Goal: Information Seeking & Learning: Learn about a topic

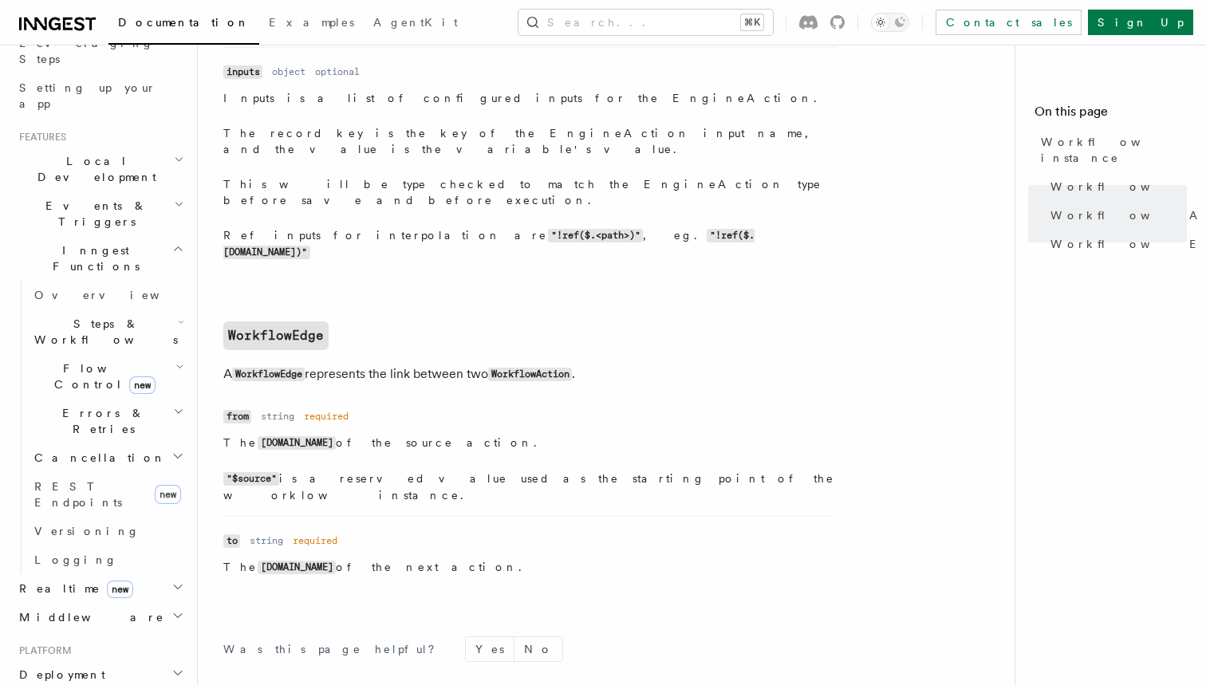
scroll to position [258, 0]
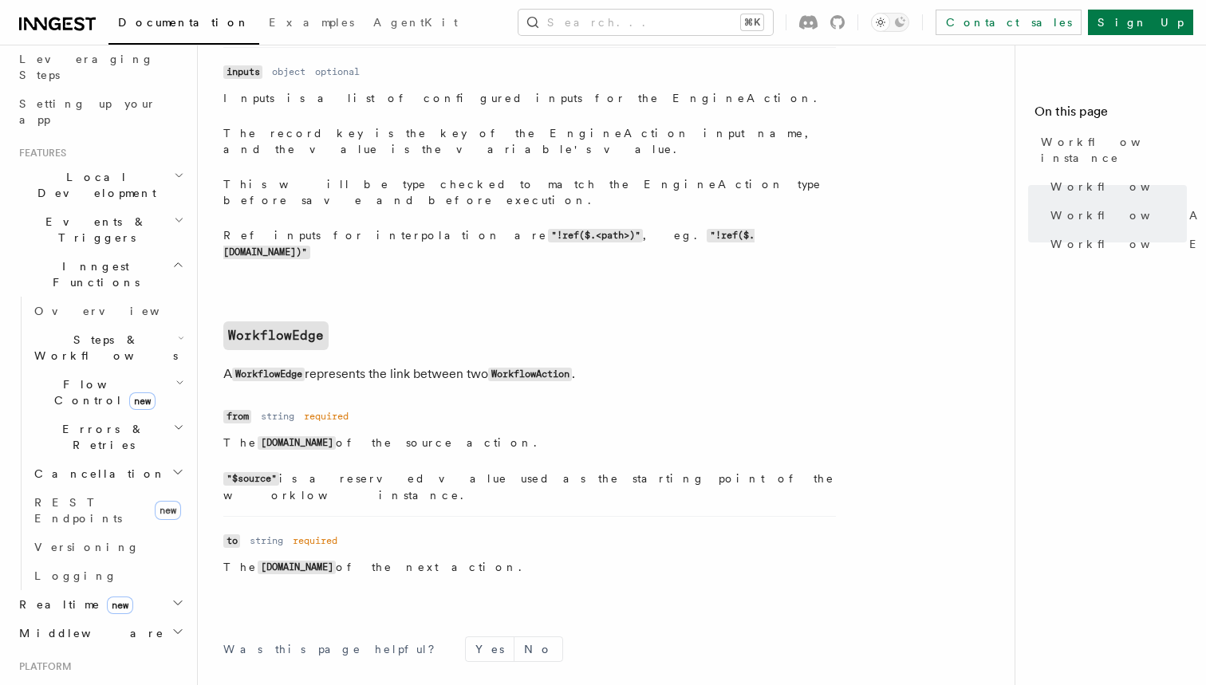
click at [151, 325] on h2 "Steps & Workflows" at bounding box center [107, 347] width 159 height 45
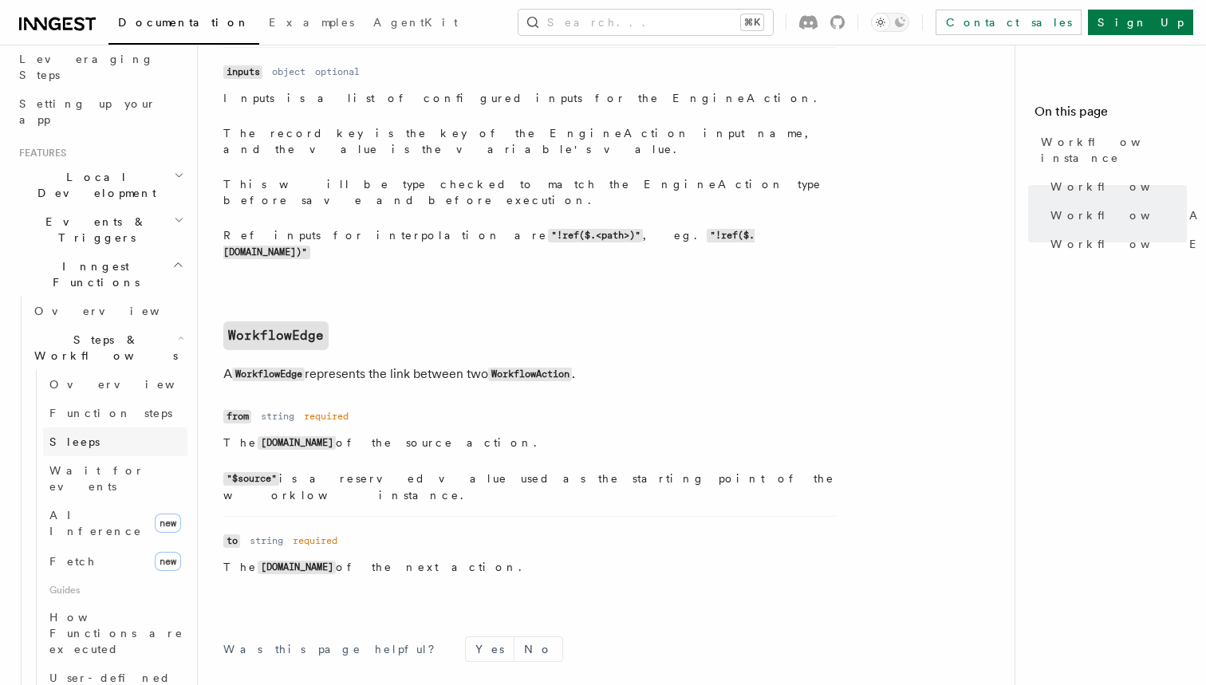
click at [104, 427] on link "Sleeps" at bounding box center [115, 441] width 144 height 29
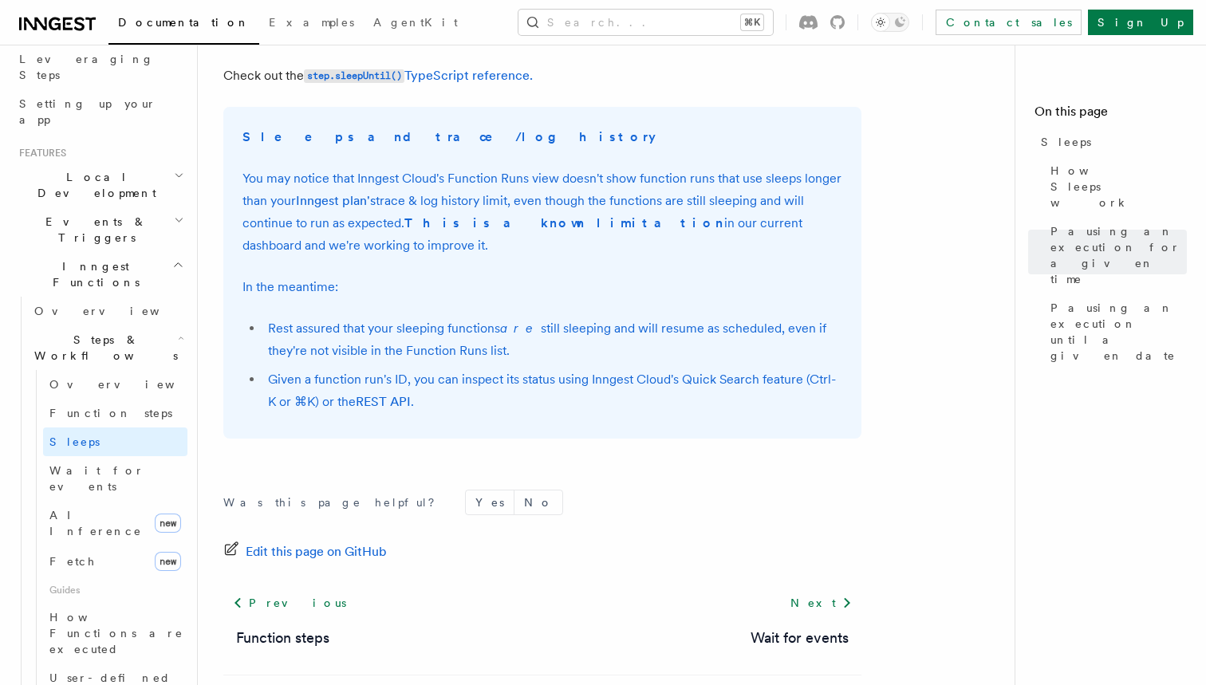
scroll to position [1220, 0]
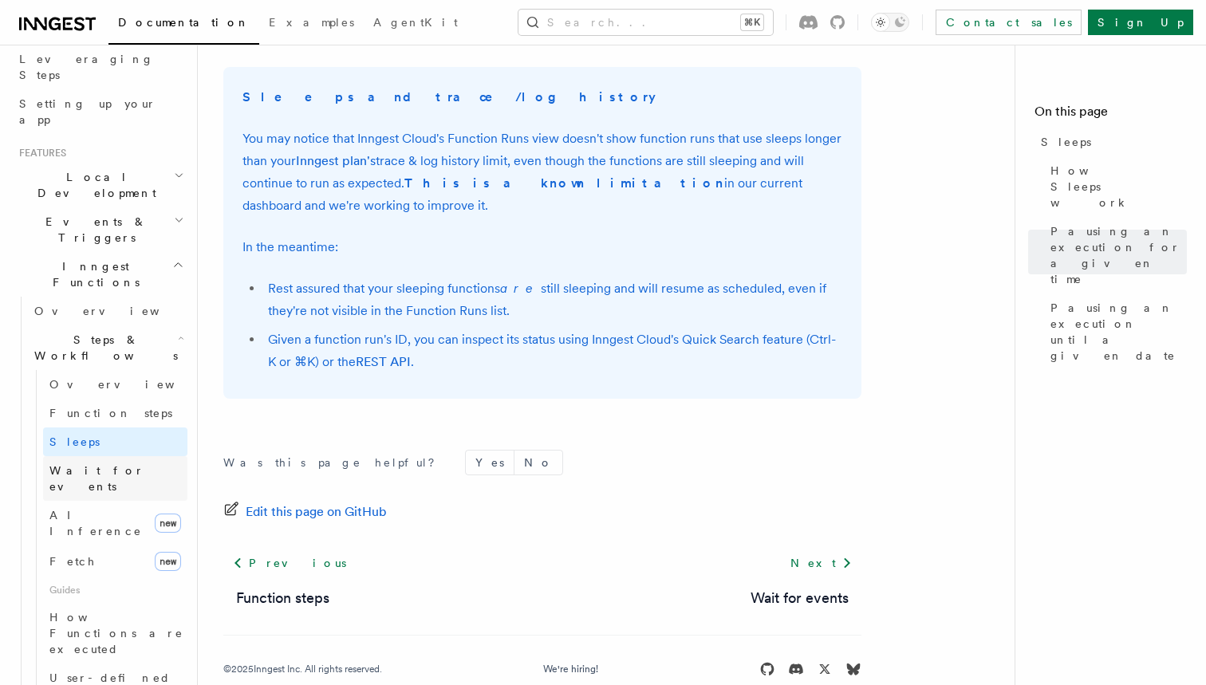
click at [128, 456] on link "Wait for events" at bounding box center [115, 478] width 144 height 45
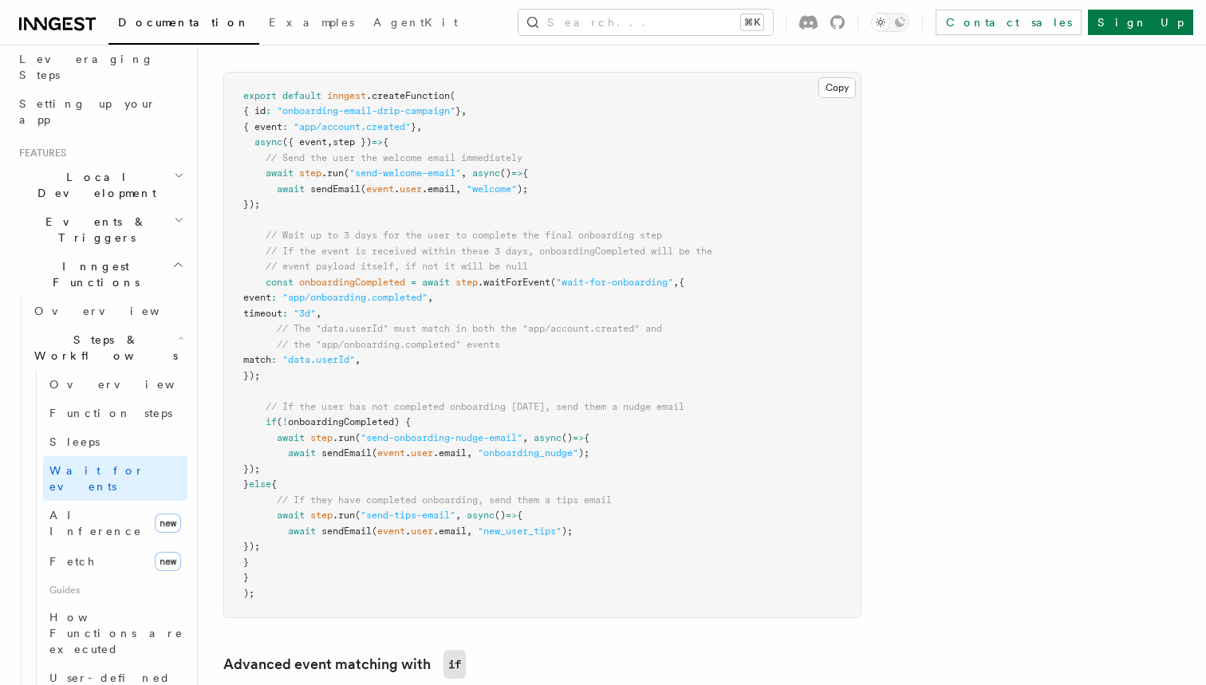
scroll to position [848, 0]
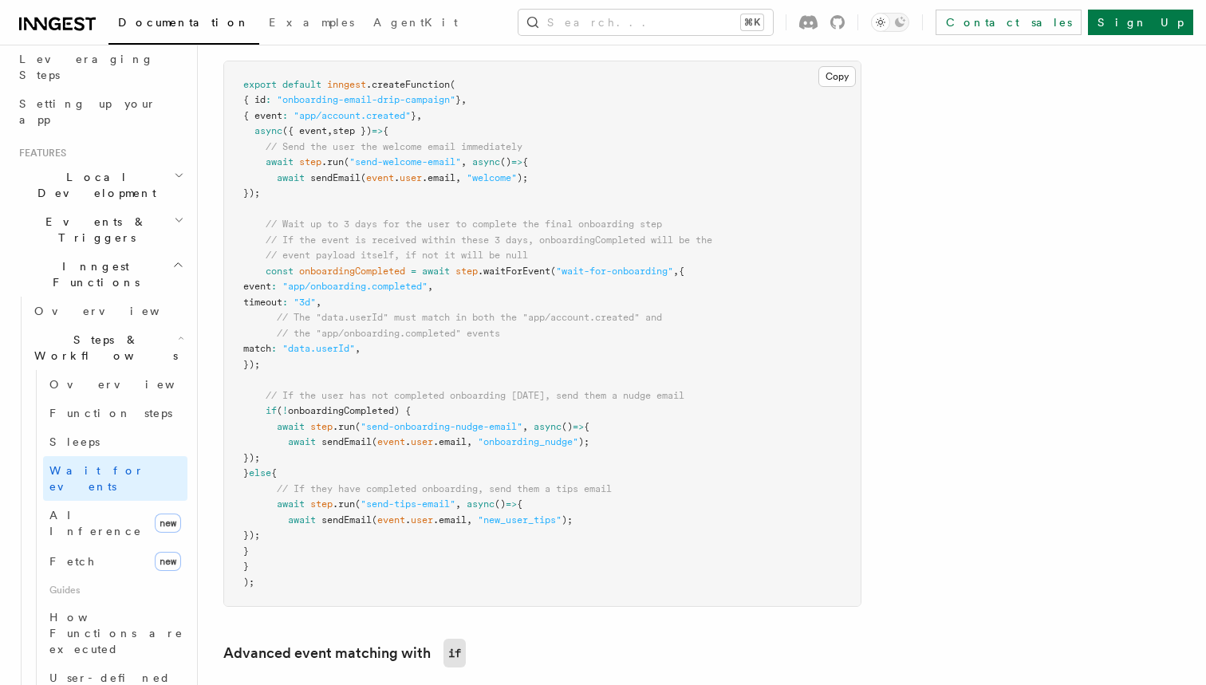
drag, startPoint x: 301, startPoint y: 354, endPoint x: 252, endPoint y: 260, distance: 106.3
click at [252, 260] on pre "export default inngest .createFunction ( { id : "onboarding-email-drip-campaign…" at bounding box center [542, 333] width 636 height 545
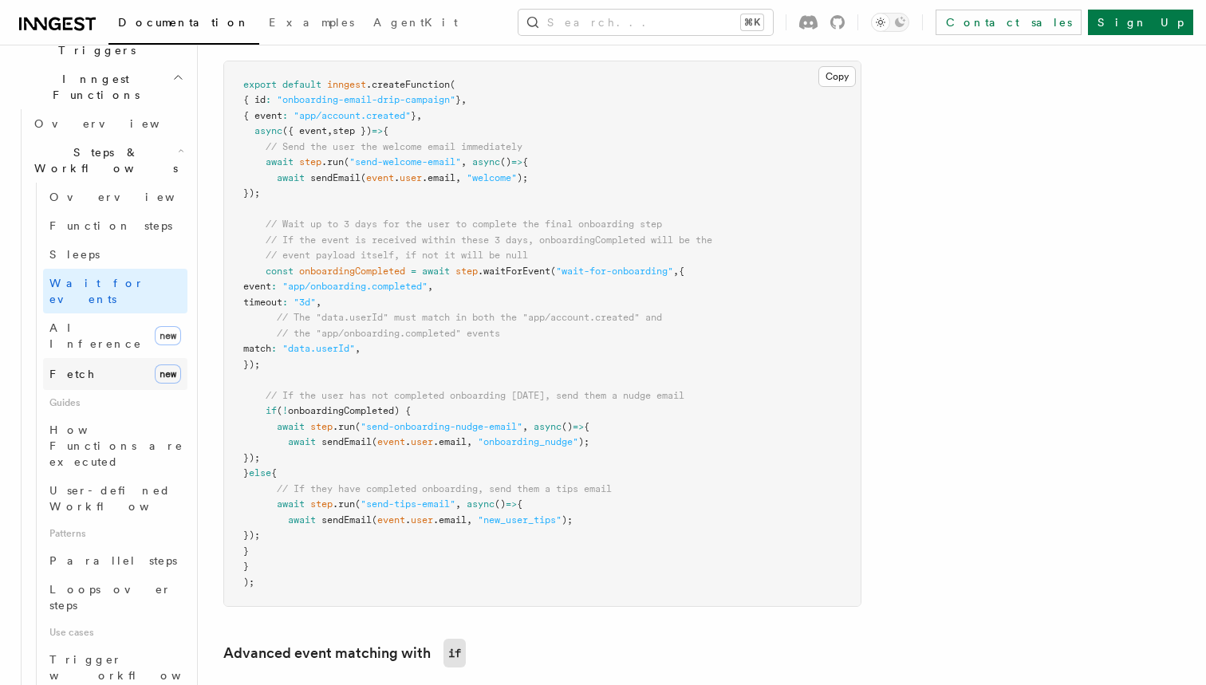
scroll to position [449, 0]
click at [120, 543] on link "Parallel steps" at bounding box center [115, 557] width 144 height 29
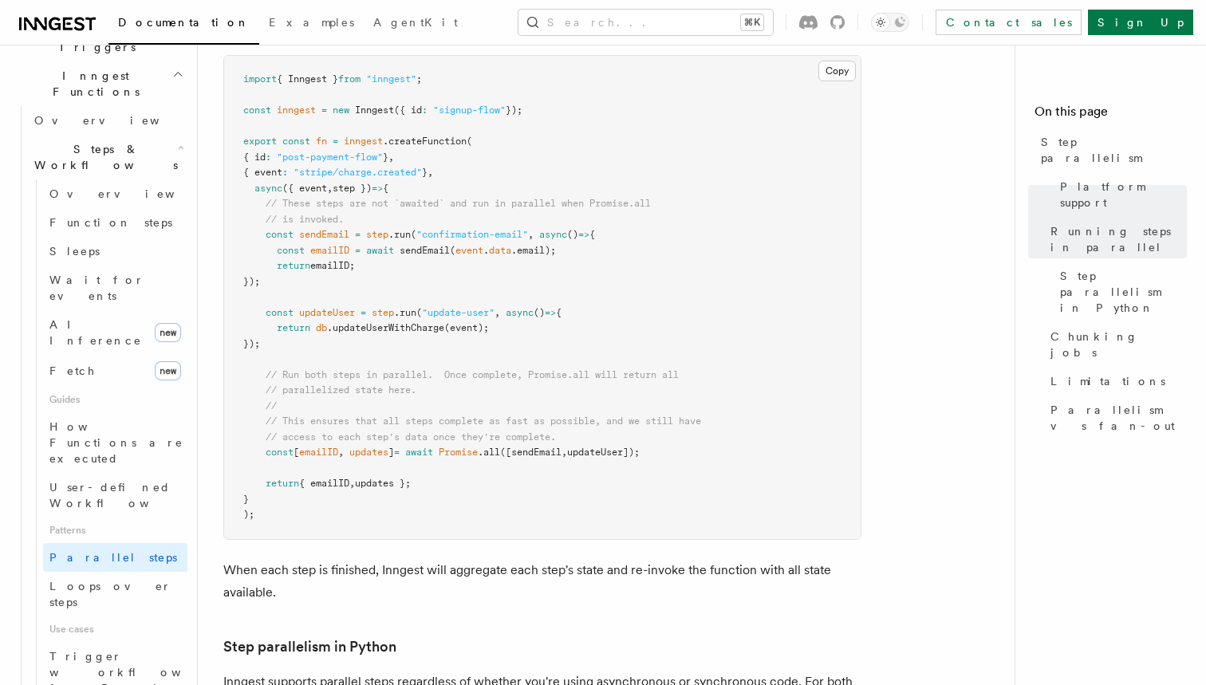
scroll to position [584, 0]
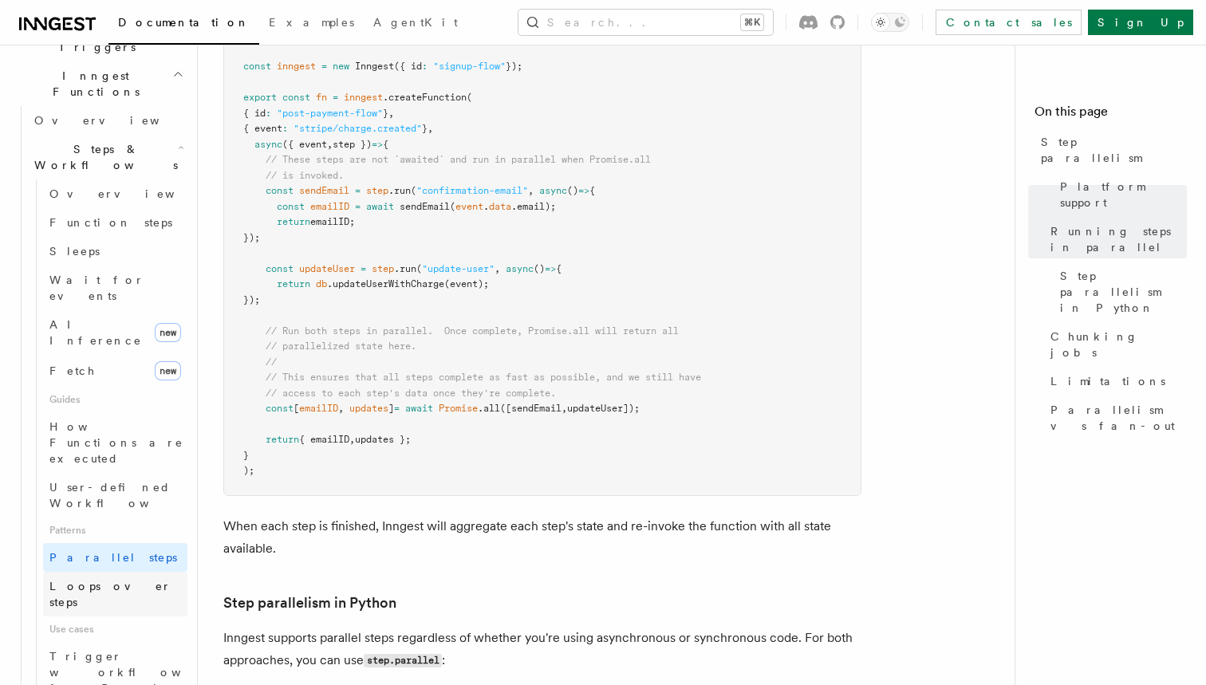
click at [138, 572] on link "Loops over steps" at bounding box center [115, 594] width 144 height 45
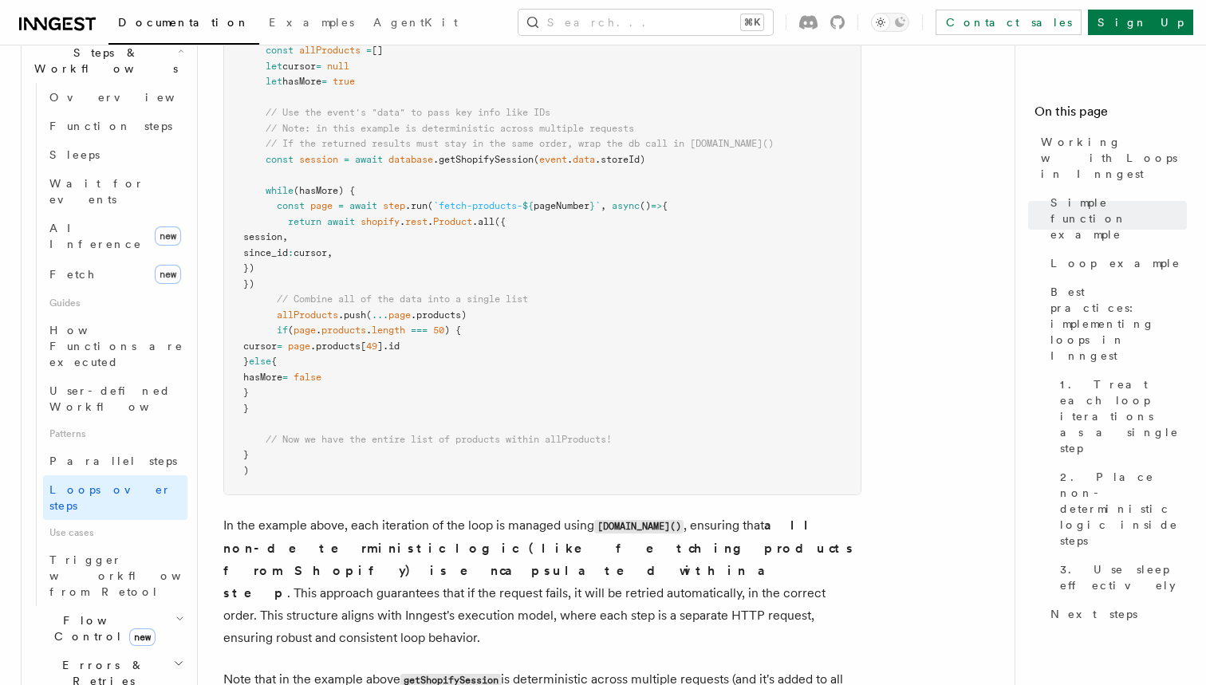
scroll to position [548, 0]
click at [80, 610] on span "Flow Control new" at bounding box center [102, 626] width 148 height 32
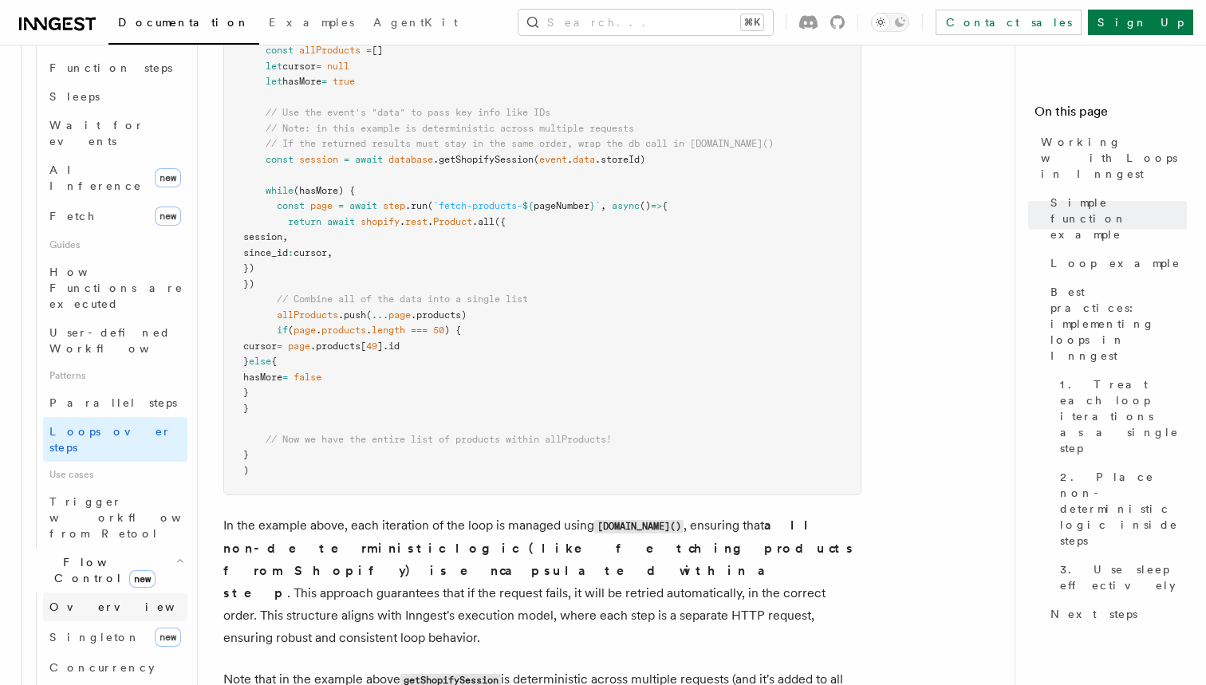
scroll to position [614, 0]
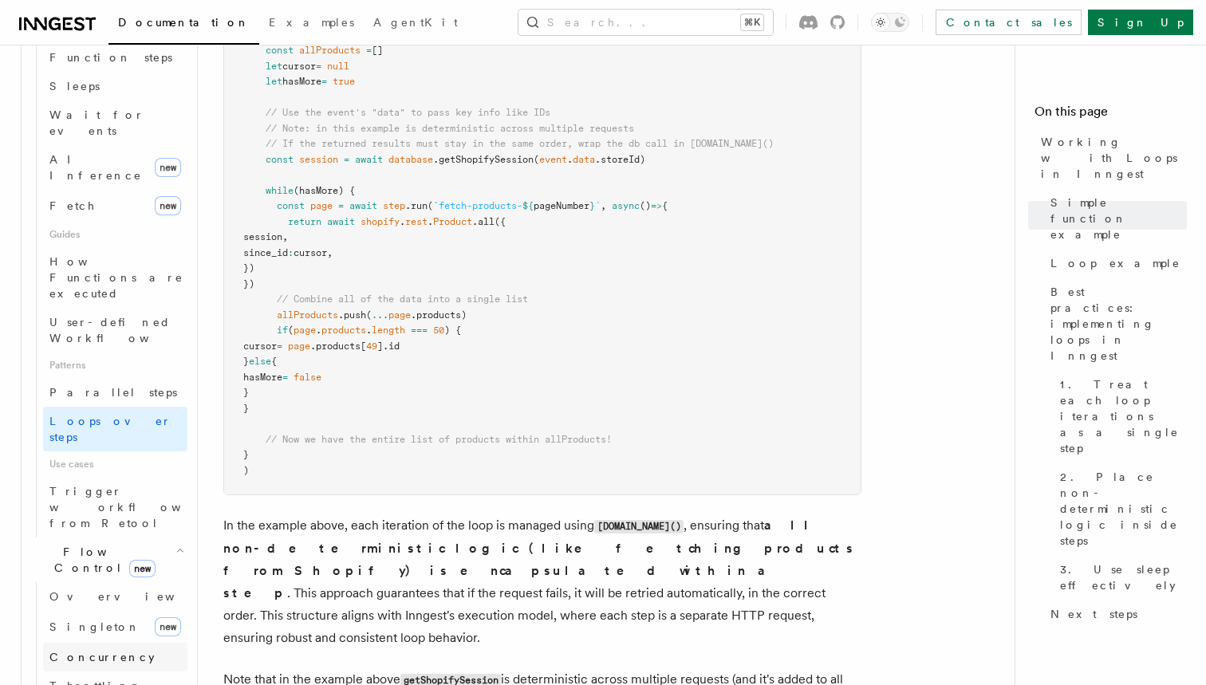
click at [101, 651] on span "Concurrency" at bounding box center [101, 657] width 105 height 13
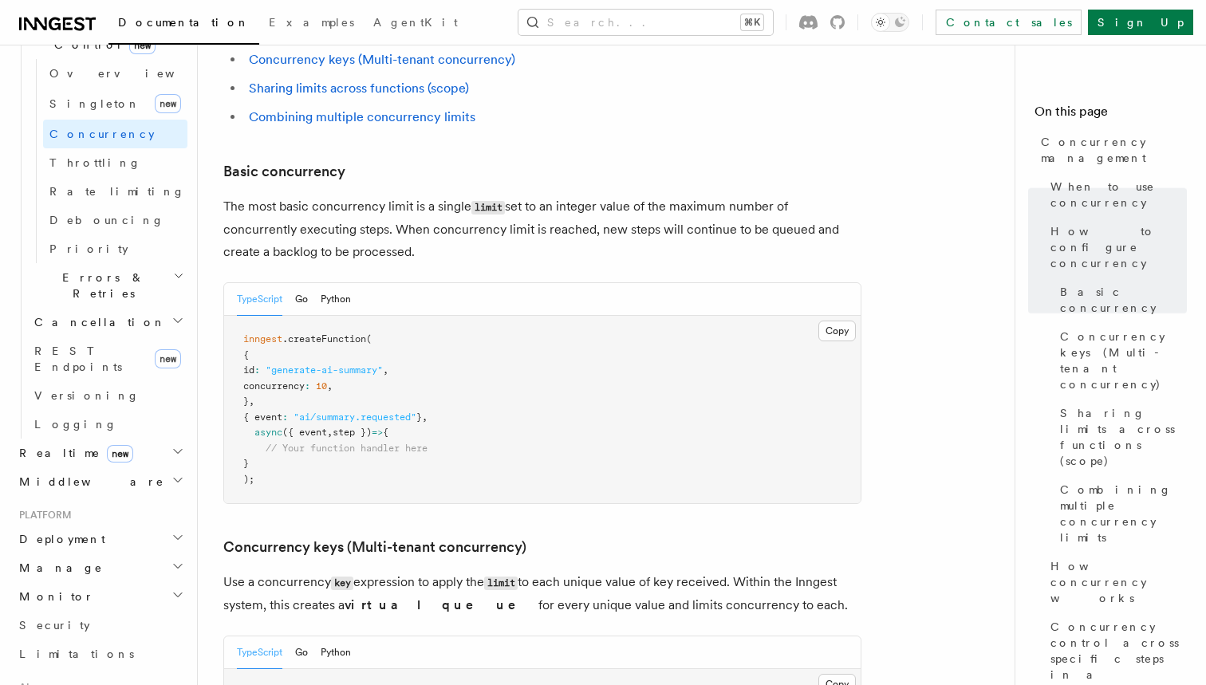
scroll to position [1002, 0]
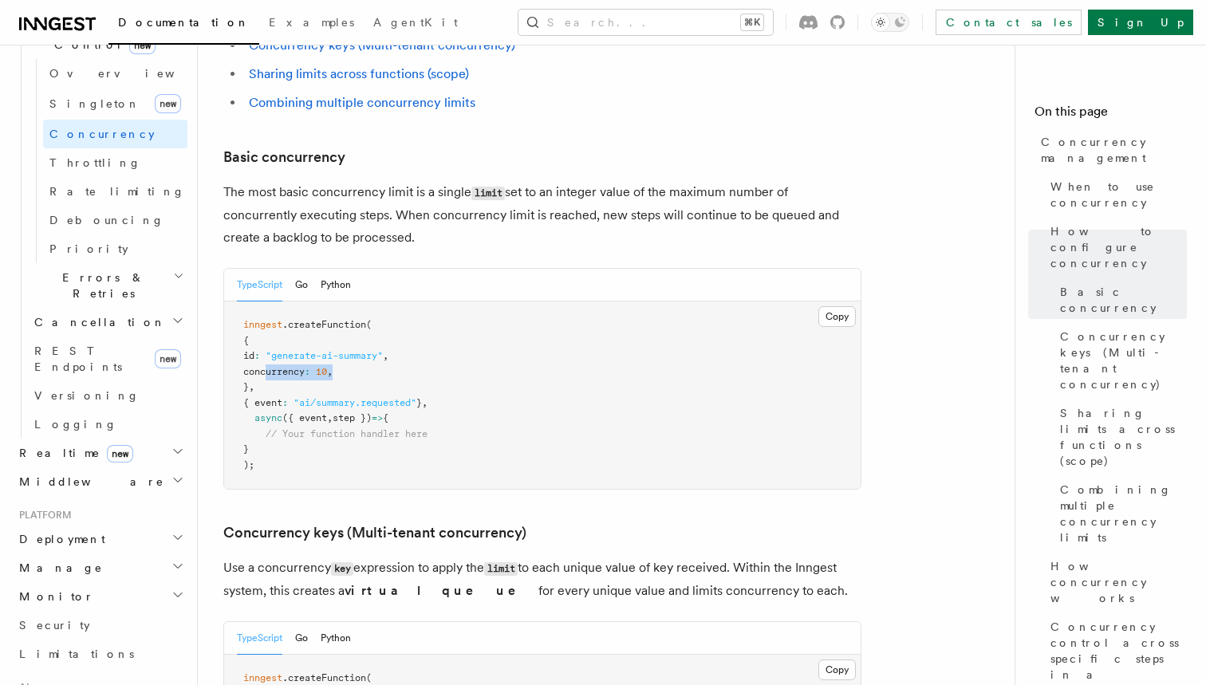
drag, startPoint x: 363, startPoint y: 303, endPoint x: 266, endPoint y: 296, distance: 97.5
click at [266, 301] on pre "inngest .createFunction ( { id : "generate-ai-summary" , concurrency : 10 , } ,…" at bounding box center [542, 394] width 636 height 187
copy span "concurrency : 10 ,"
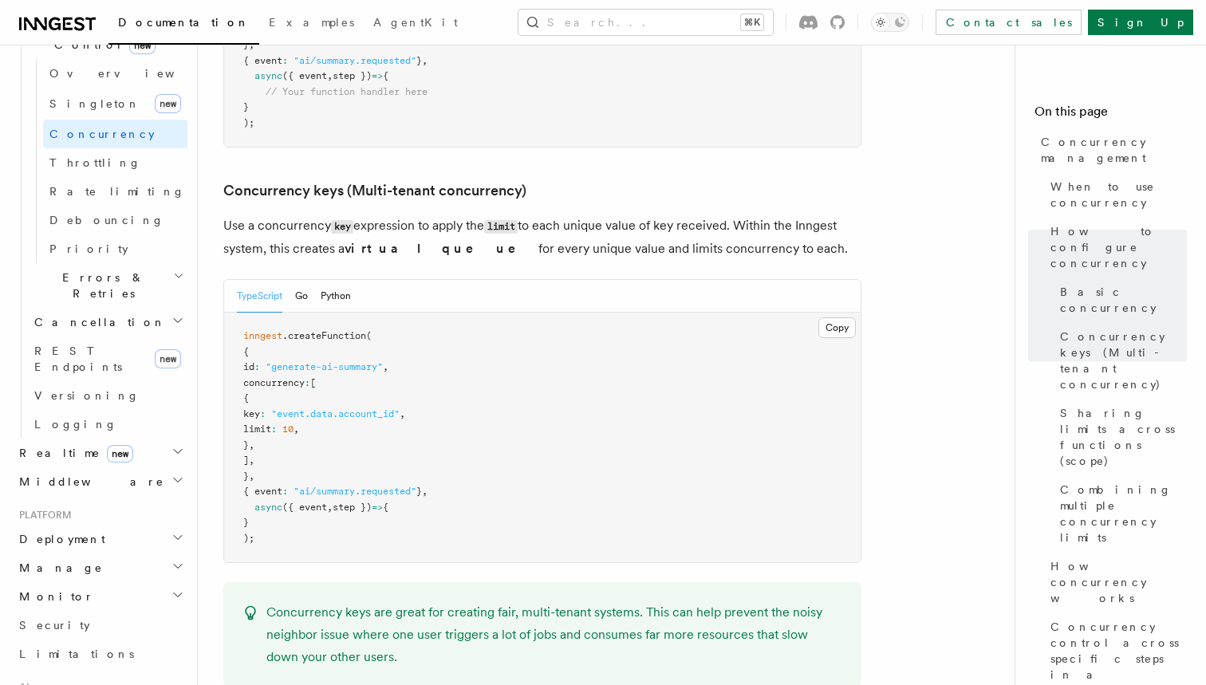
scroll to position [1344, 0]
